Goal: Check status: Check status

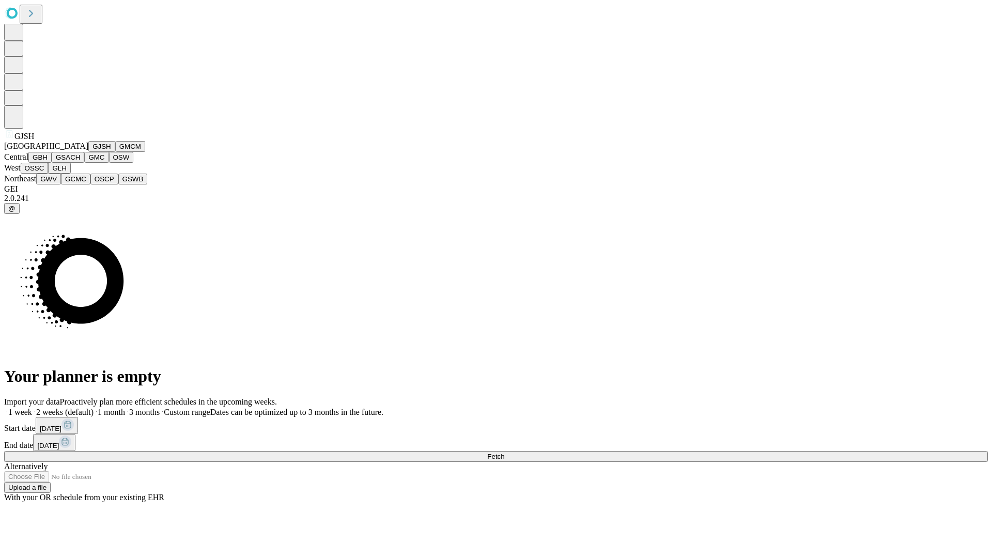
click at [88, 152] on button "GJSH" at bounding box center [101, 146] width 27 height 11
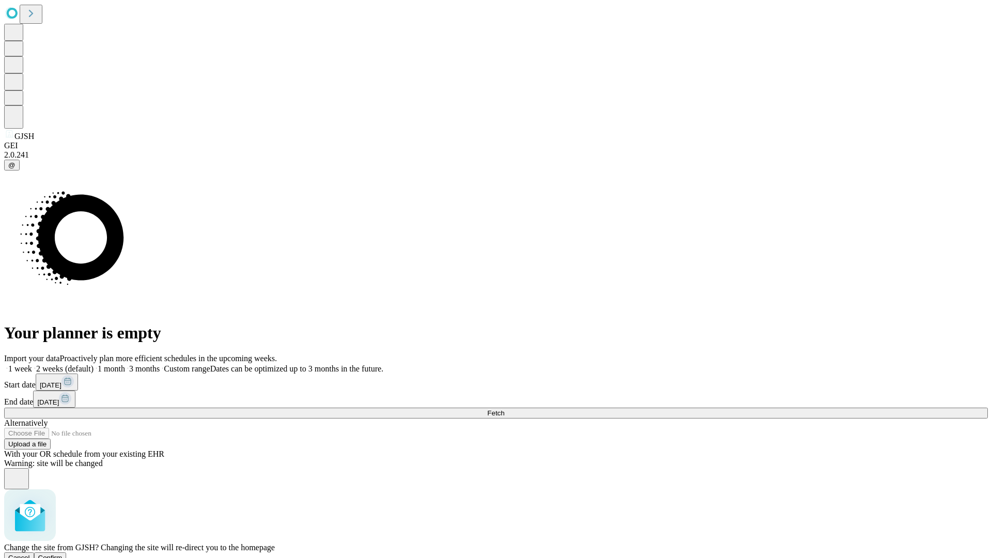
click at [63, 554] on span "Confirm" at bounding box center [50, 558] width 24 height 8
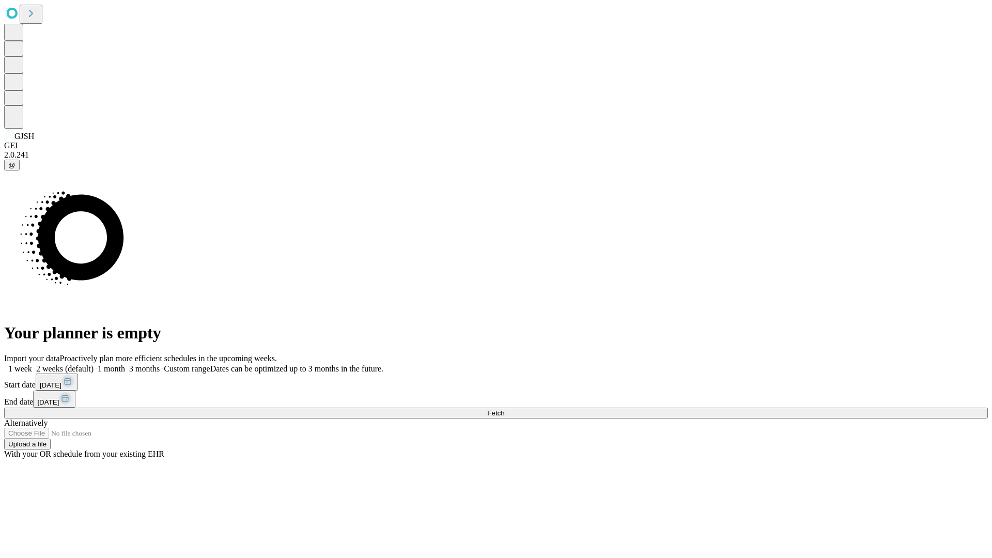
click at [125, 364] on label "1 month" at bounding box center [109, 368] width 32 height 9
click at [504, 409] on span "Fetch" at bounding box center [495, 413] width 17 height 8
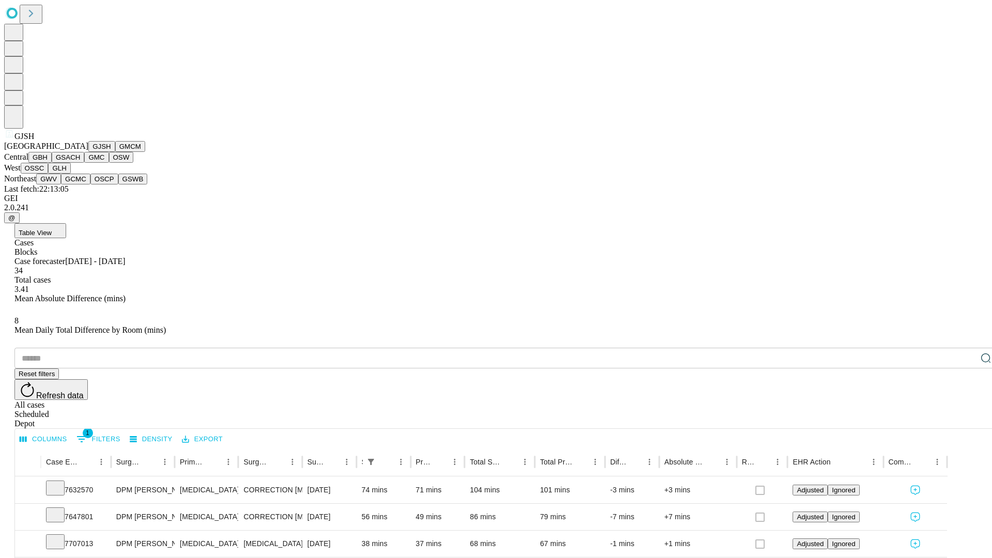
click at [115, 152] on button "GMCM" at bounding box center [130, 146] width 30 height 11
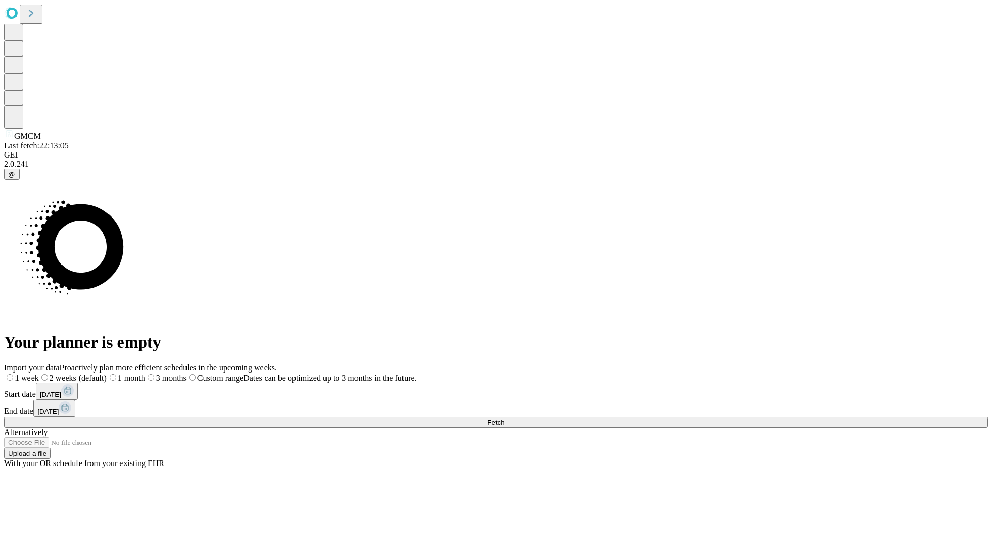
click at [145, 373] on label "1 month" at bounding box center [126, 377] width 38 height 9
click at [504, 418] on span "Fetch" at bounding box center [495, 422] width 17 height 8
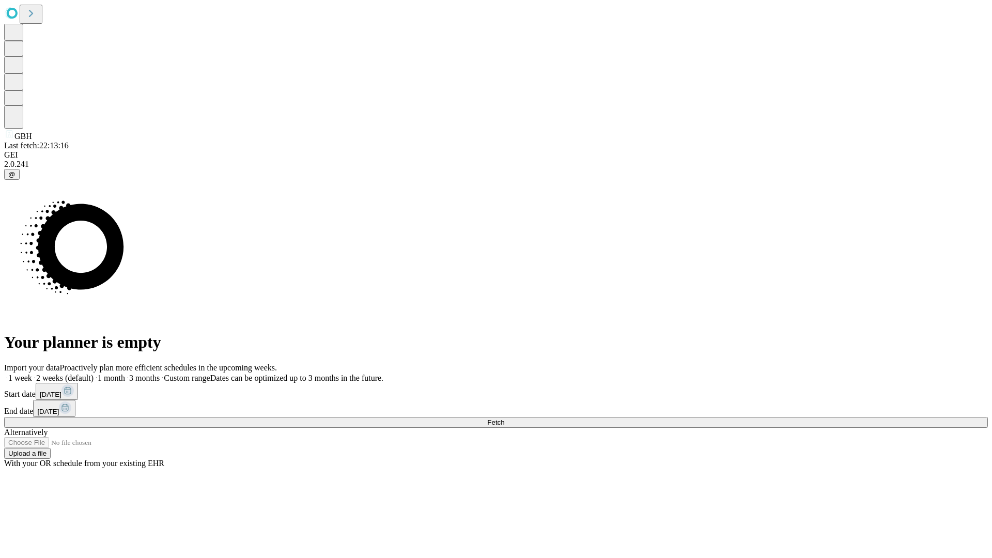
click at [125, 373] on label "1 month" at bounding box center [109, 377] width 32 height 9
click at [504, 418] on span "Fetch" at bounding box center [495, 422] width 17 height 8
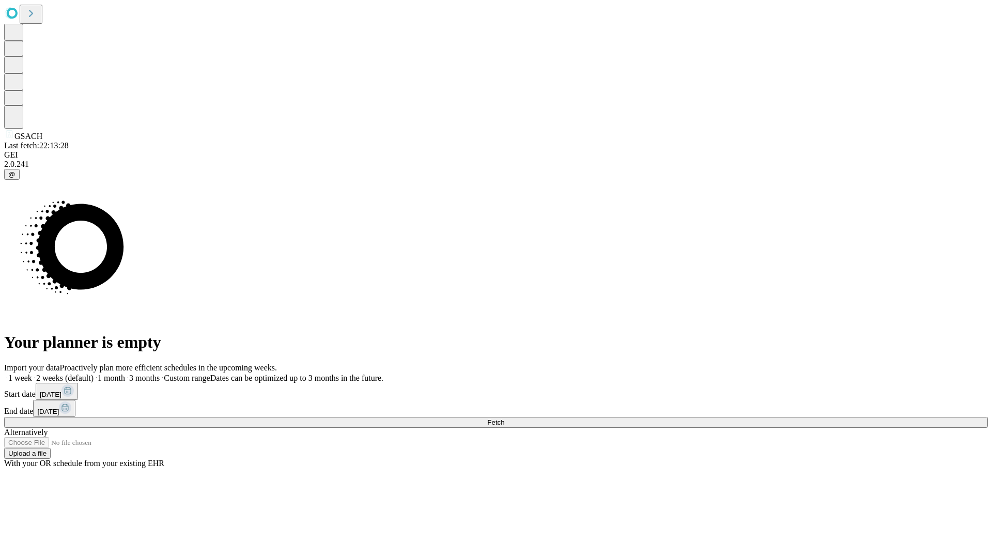
click at [125, 373] on label "1 month" at bounding box center [109, 377] width 32 height 9
click at [504, 418] on span "Fetch" at bounding box center [495, 422] width 17 height 8
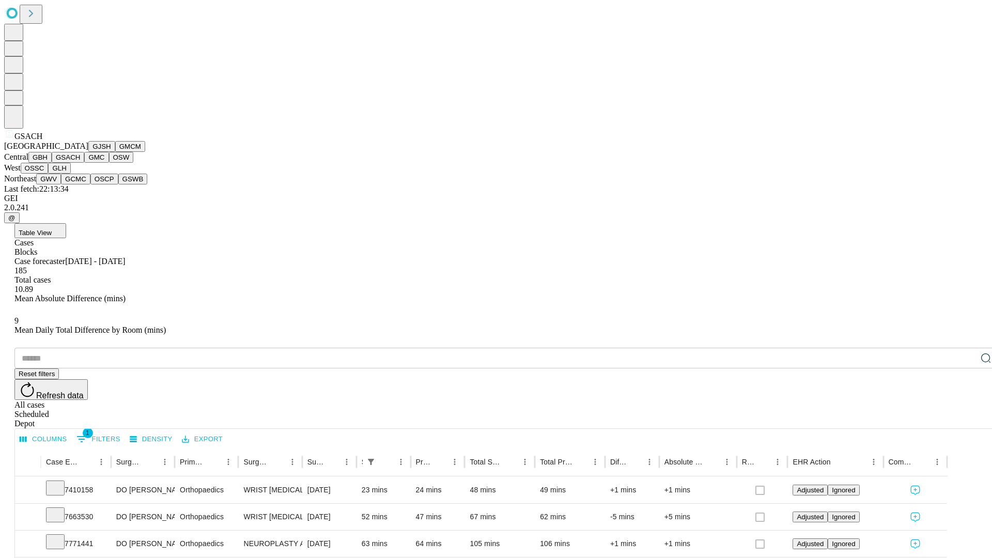
click at [84, 163] on button "GMC" at bounding box center [96, 157] width 24 height 11
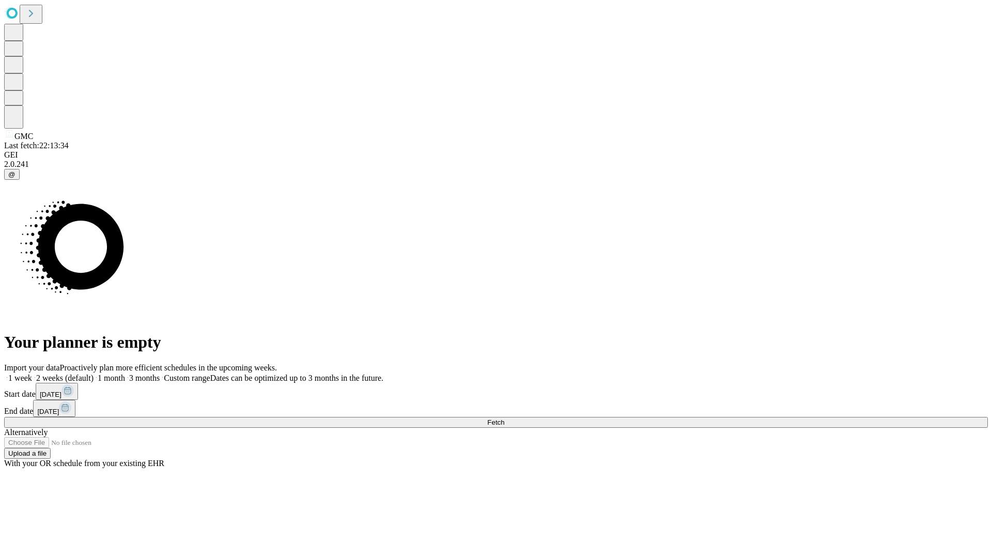
click at [125, 373] on label "1 month" at bounding box center [109, 377] width 32 height 9
click at [504, 418] on span "Fetch" at bounding box center [495, 422] width 17 height 8
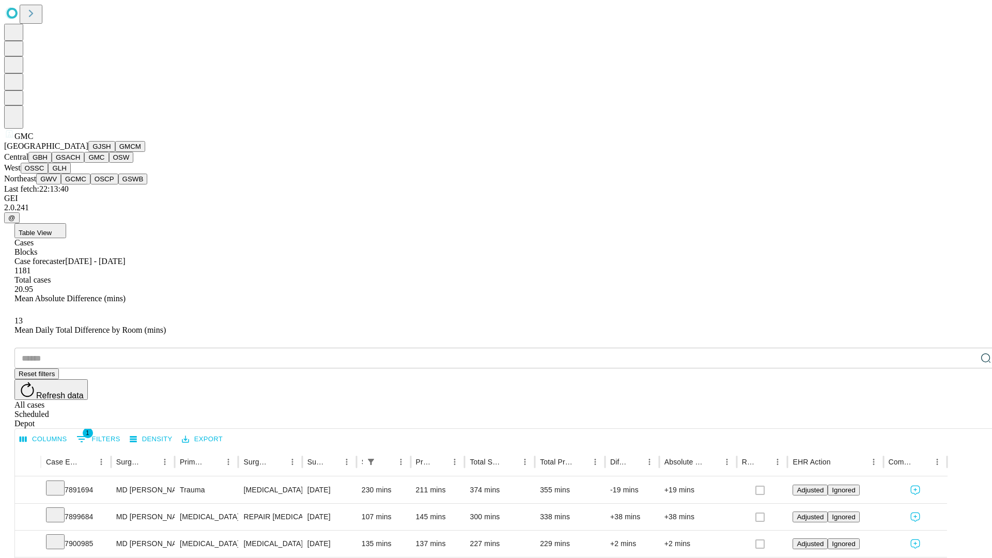
click at [109, 163] on button "OSW" at bounding box center [121, 157] width 25 height 11
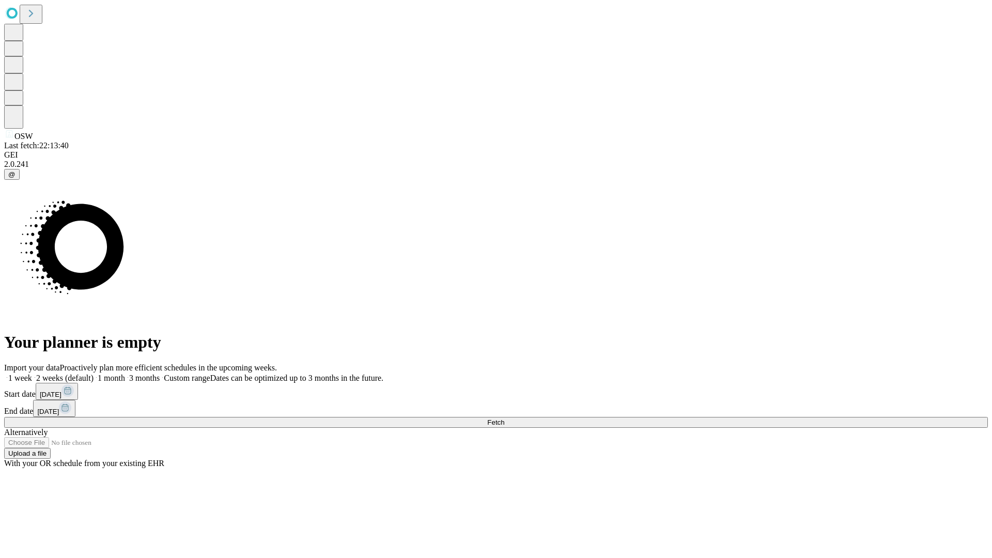
click at [125, 373] on label "1 month" at bounding box center [109, 377] width 32 height 9
click at [504, 418] on span "Fetch" at bounding box center [495, 422] width 17 height 8
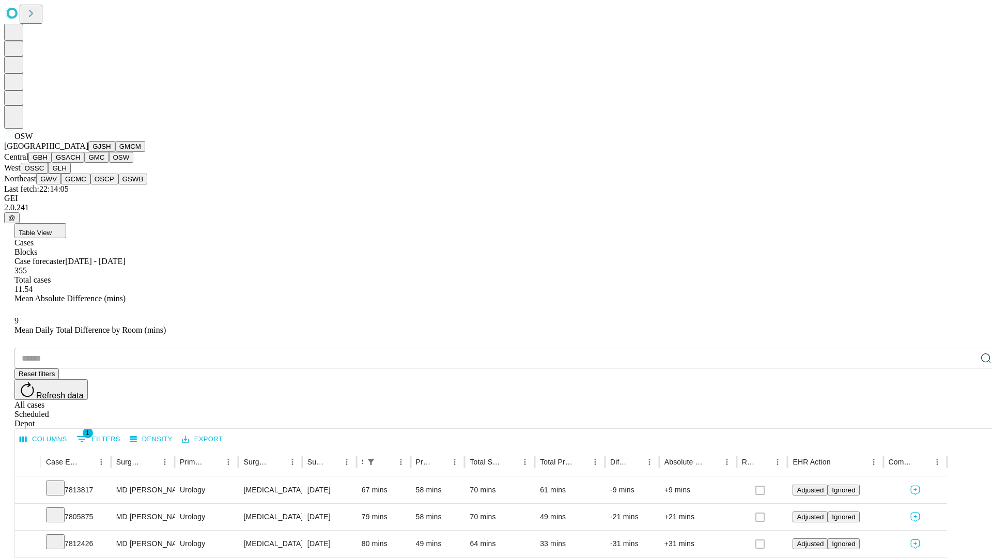
click at [49, 174] on button "OSSC" at bounding box center [35, 168] width 28 height 11
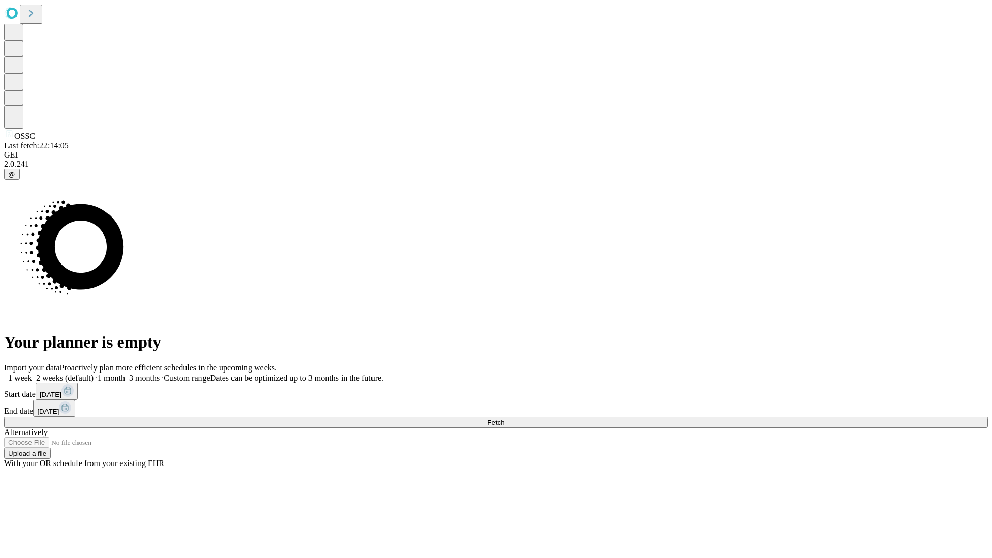
click at [504, 418] on span "Fetch" at bounding box center [495, 422] width 17 height 8
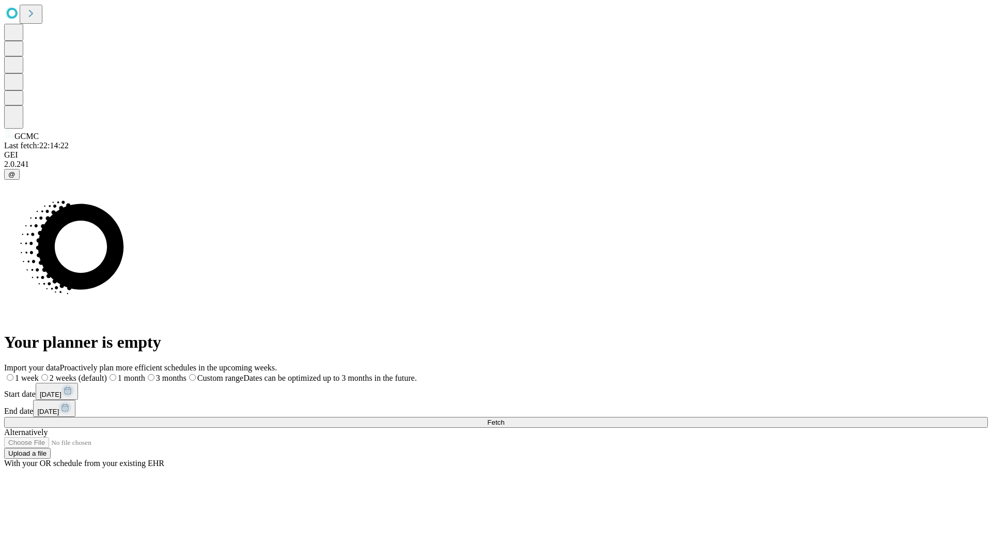
click at [504, 418] on span "Fetch" at bounding box center [495, 422] width 17 height 8
